Goal: Transaction & Acquisition: Download file/media

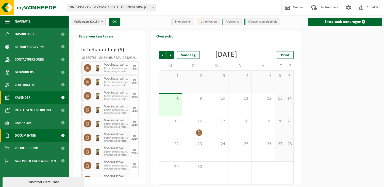
click at [40, 135] on link "Documenten" at bounding box center [34, 135] width 69 height 13
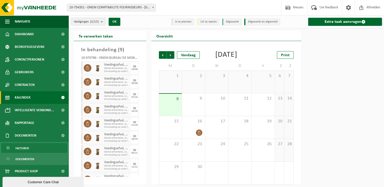
click at [34, 150] on link "Facturen" at bounding box center [34, 148] width 66 height 10
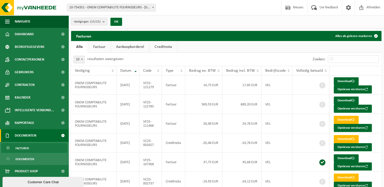
click at [160, 46] on link "Creditnota" at bounding box center [164, 47] width 28 height 12
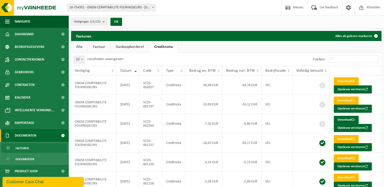
click at [100, 50] on link "Factuur" at bounding box center [99, 47] width 23 height 12
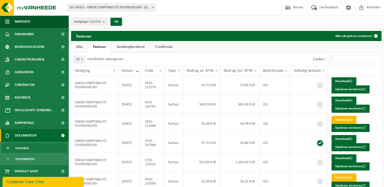
click at [170, 46] on link "Creditnota" at bounding box center [164, 47] width 28 height 12
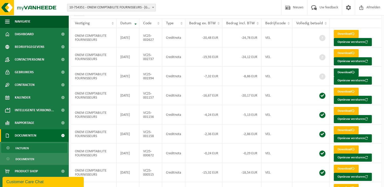
scroll to position [22, 0]
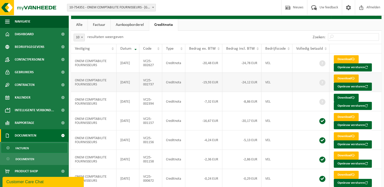
click at [348, 79] on link "Download" at bounding box center [346, 79] width 25 height 8
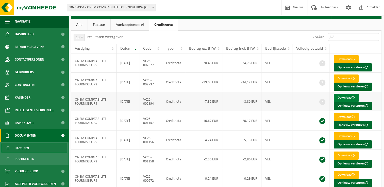
click at [346, 97] on link "Download" at bounding box center [346, 98] width 25 height 8
click at [102, 22] on link "Factuur" at bounding box center [99, 25] width 23 height 12
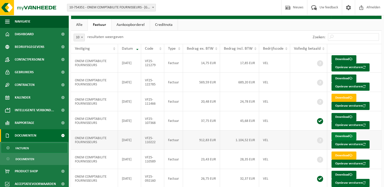
click at [348, 136] on link "Download" at bounding box center [344, 137] width 25 height 8
click at [349, 153] on link "Download" at bounding box center [344, 156] width 25 height 8
